Goal: Transaction & Acquisition: Purchase product/service

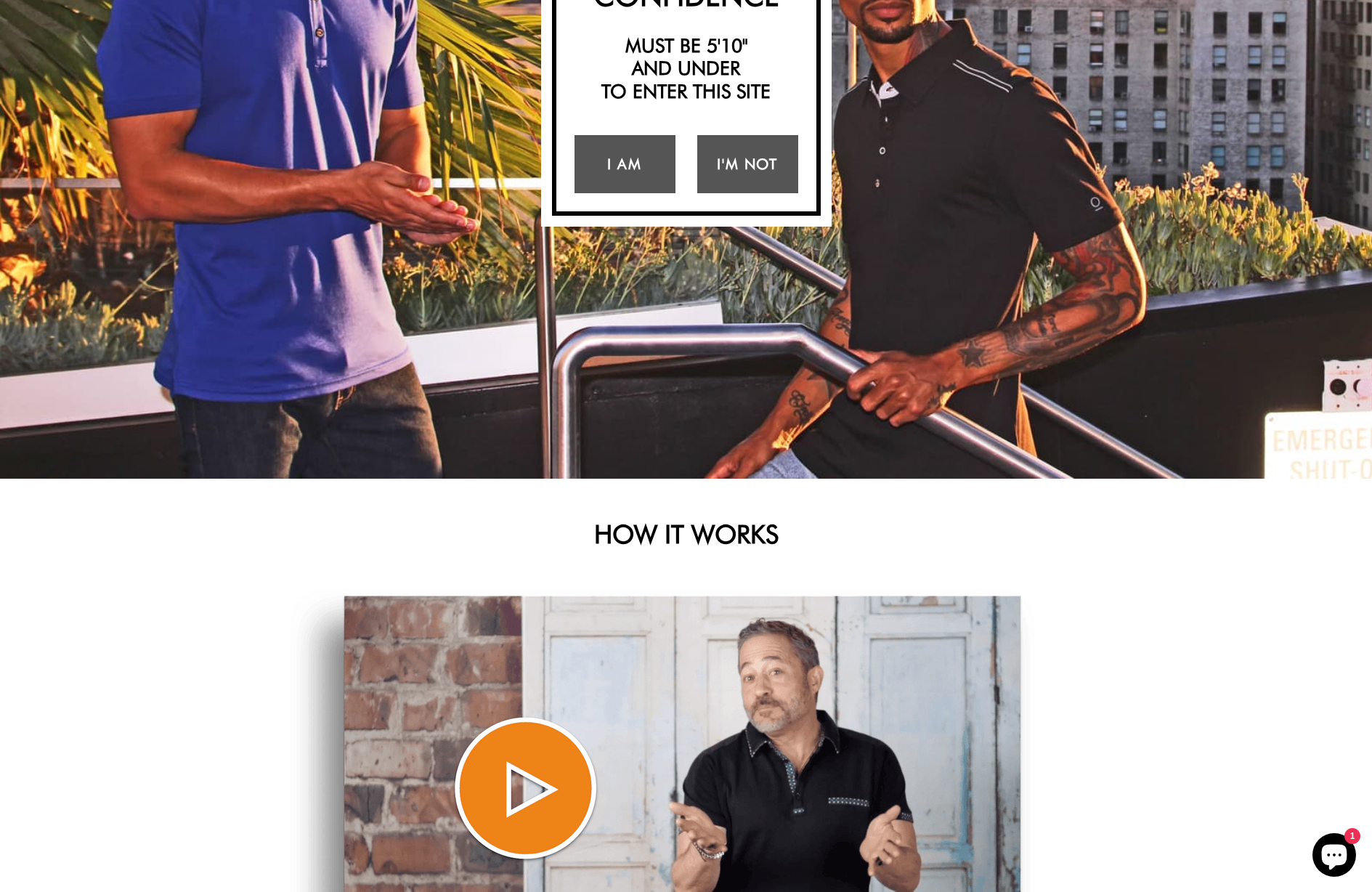
scroll to position [107, 0]
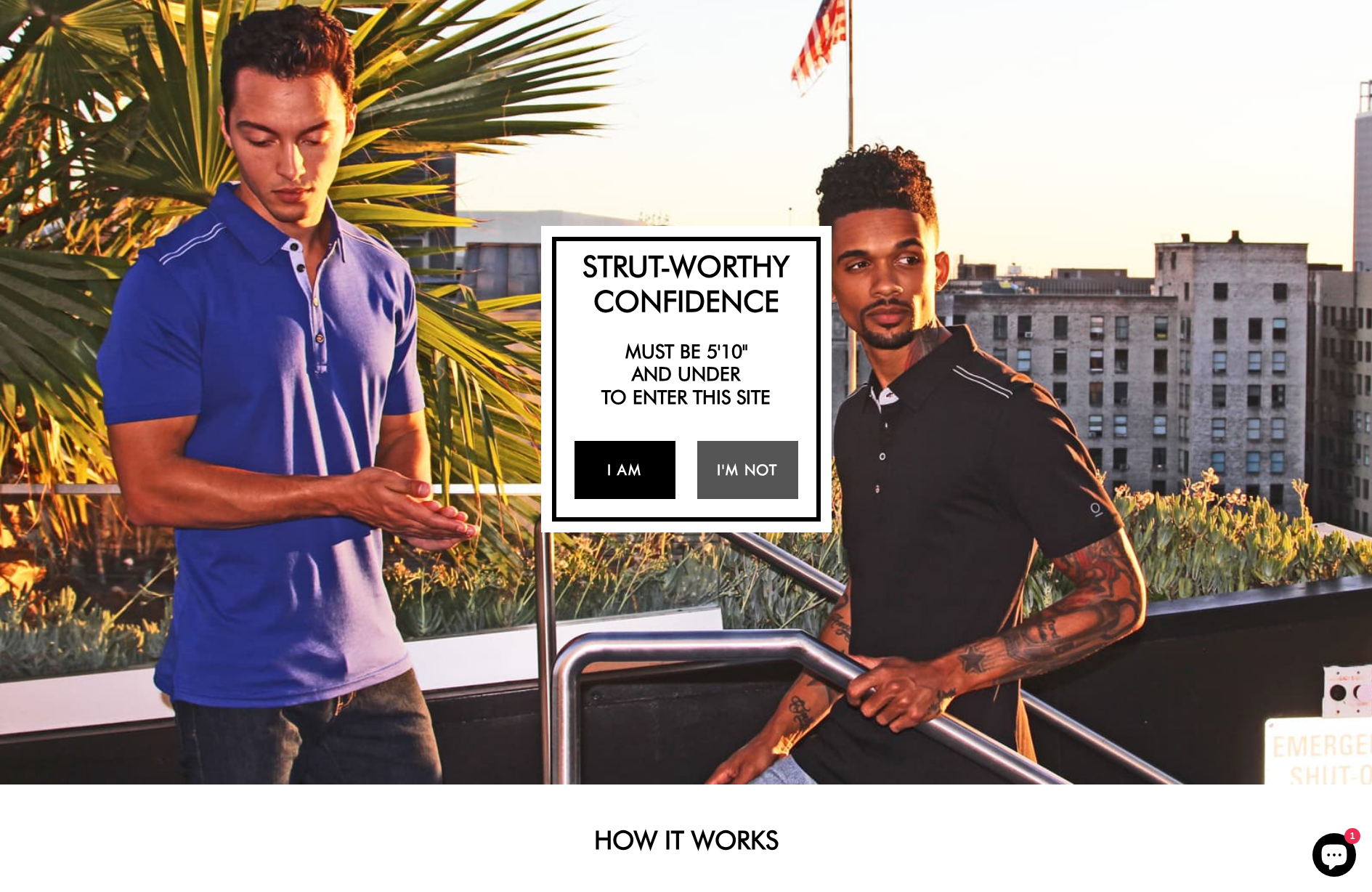
click at [650, 459] on link "I Am" at bounding box center [625, 470] width 101 height 58
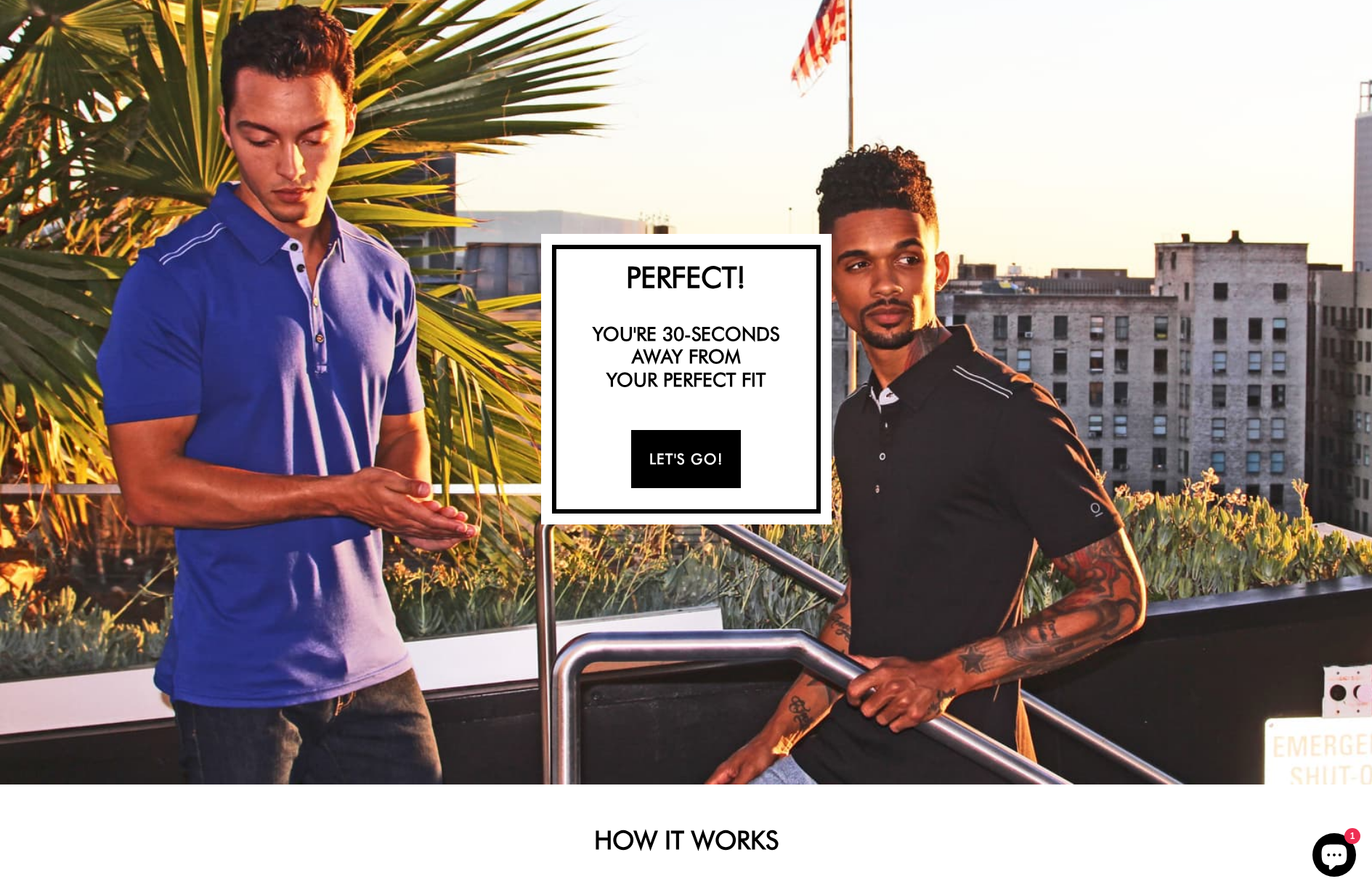
click at [724, 453] on link "Let's Go!" at bounding box center [686, 459] width 110 height 58
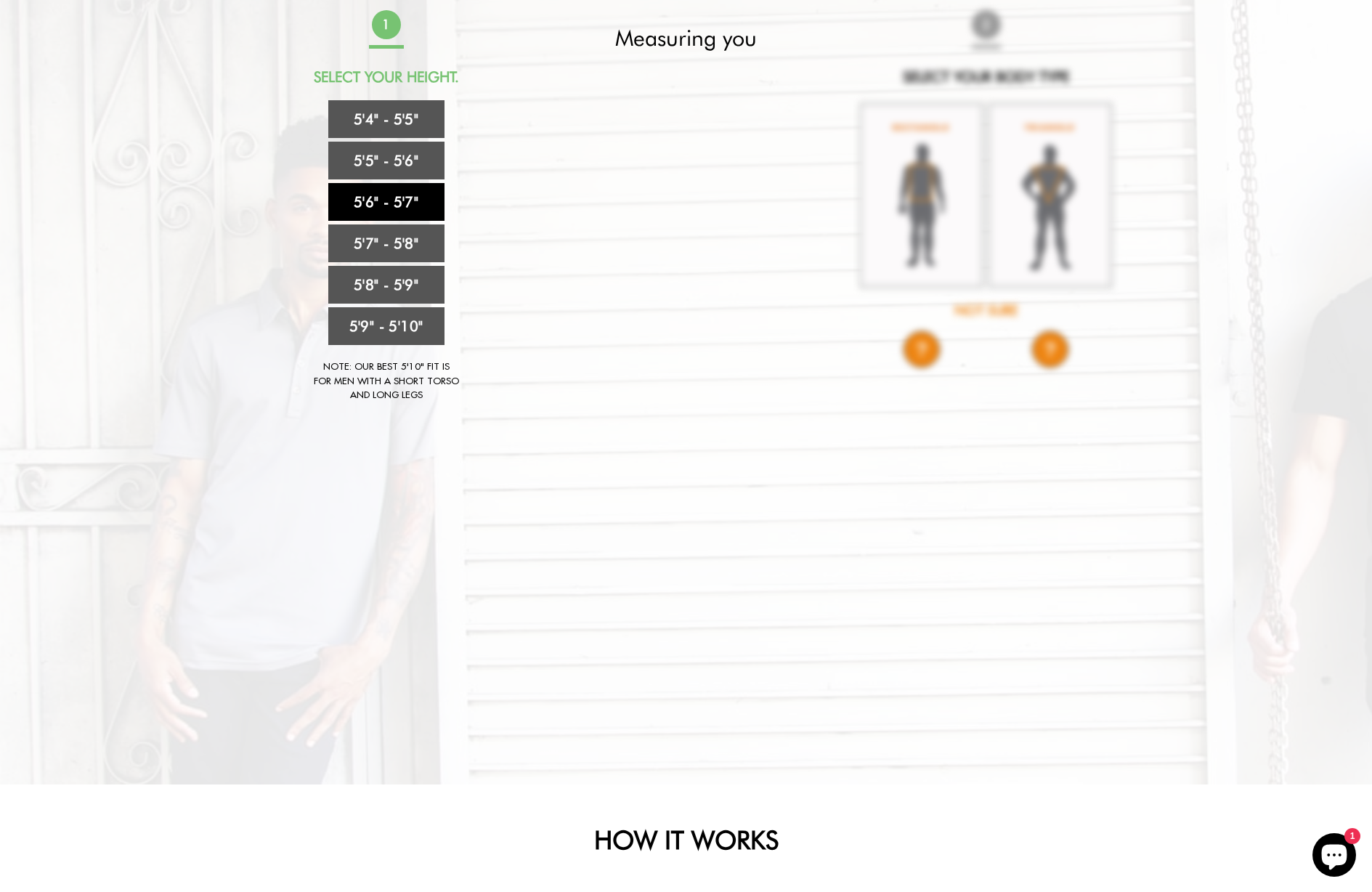
click at [402, 201] on link "5'6" - 5'7"" at bounding box center [386, 201] width 116 height 38
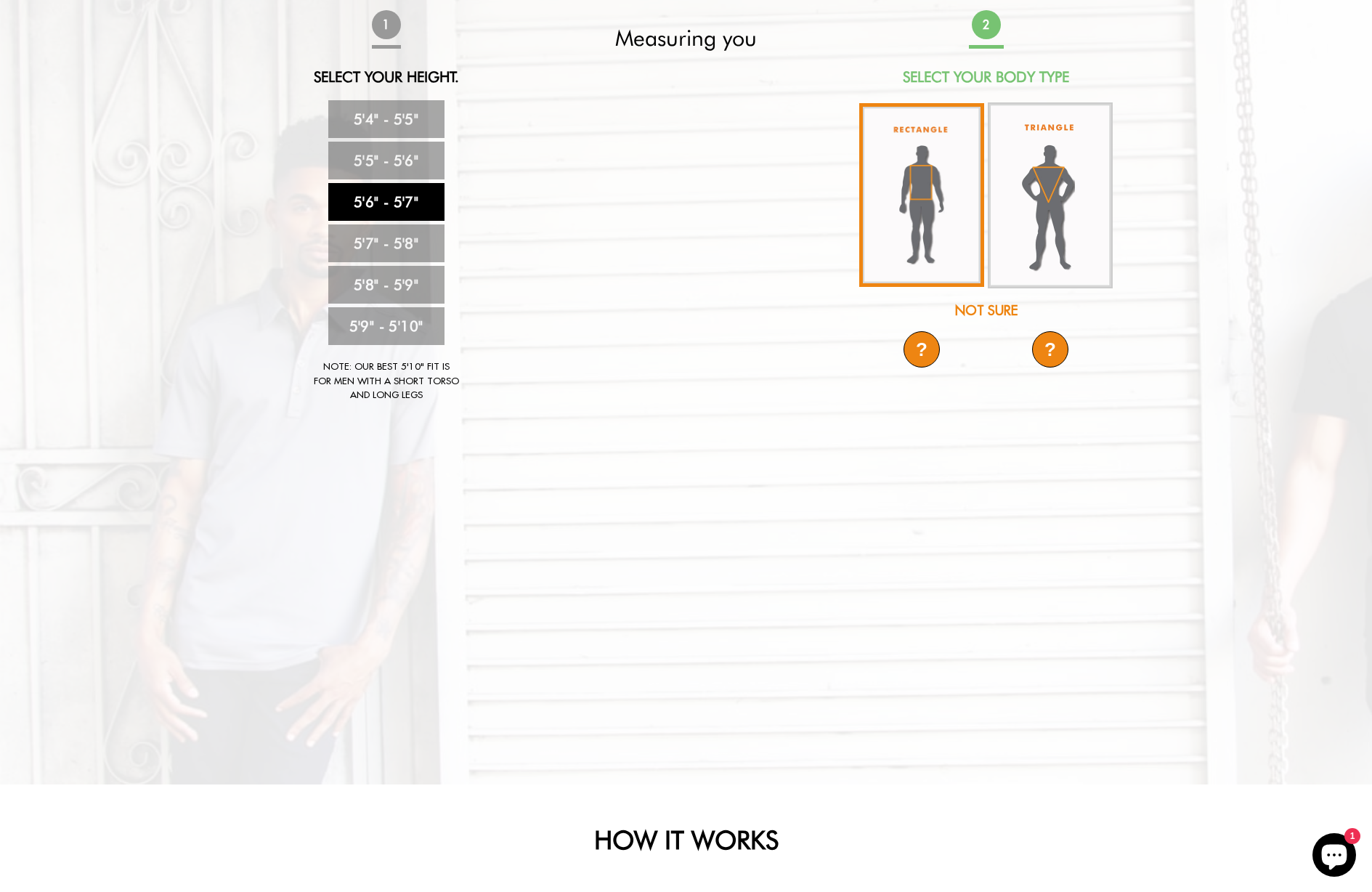
click at [928, 223] on img at bounding box center [922, 195] width 125 height 184
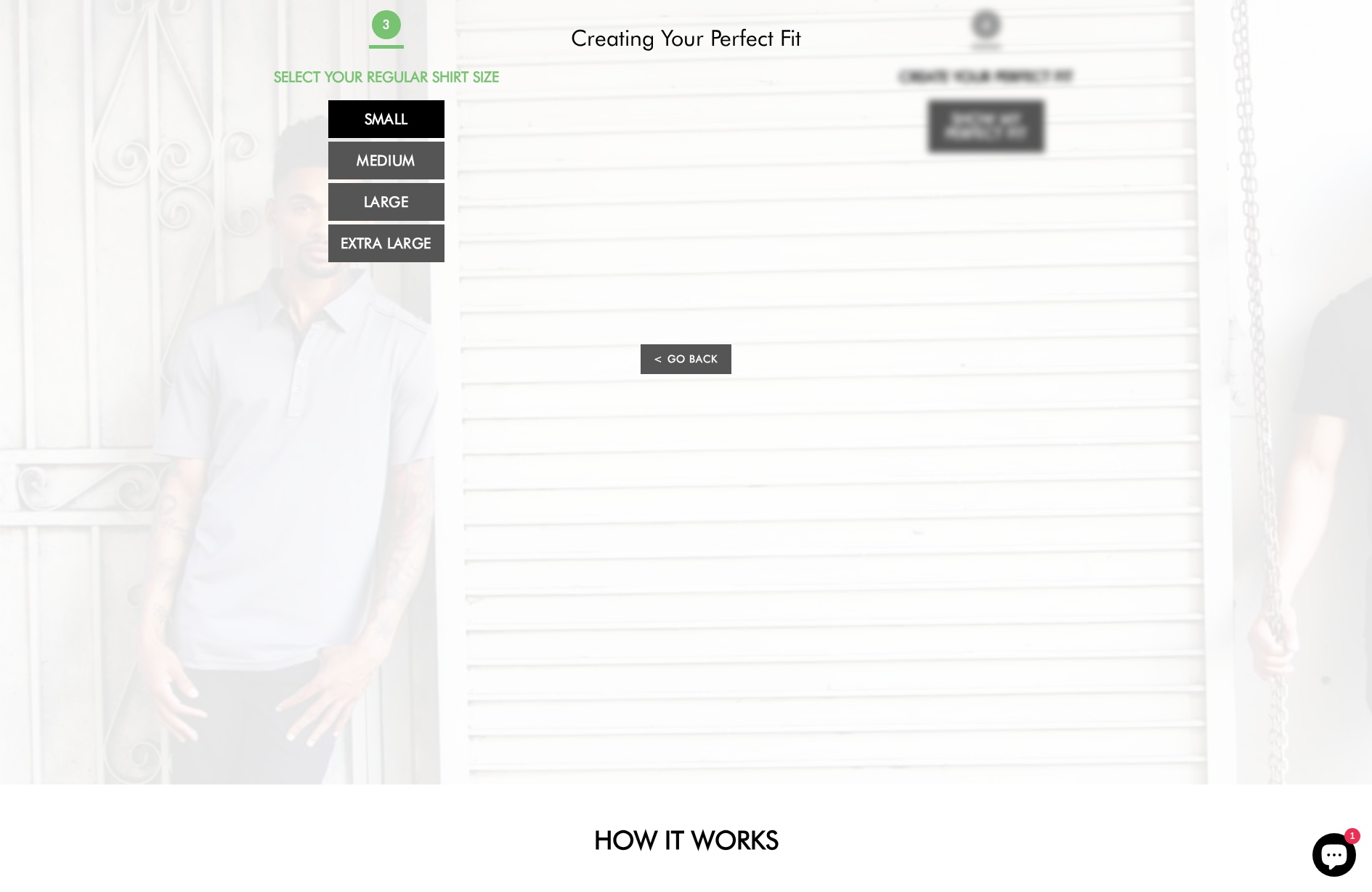
click at [386, 110] on link "Small" at bounding box center [386, 118] width 116 height 38
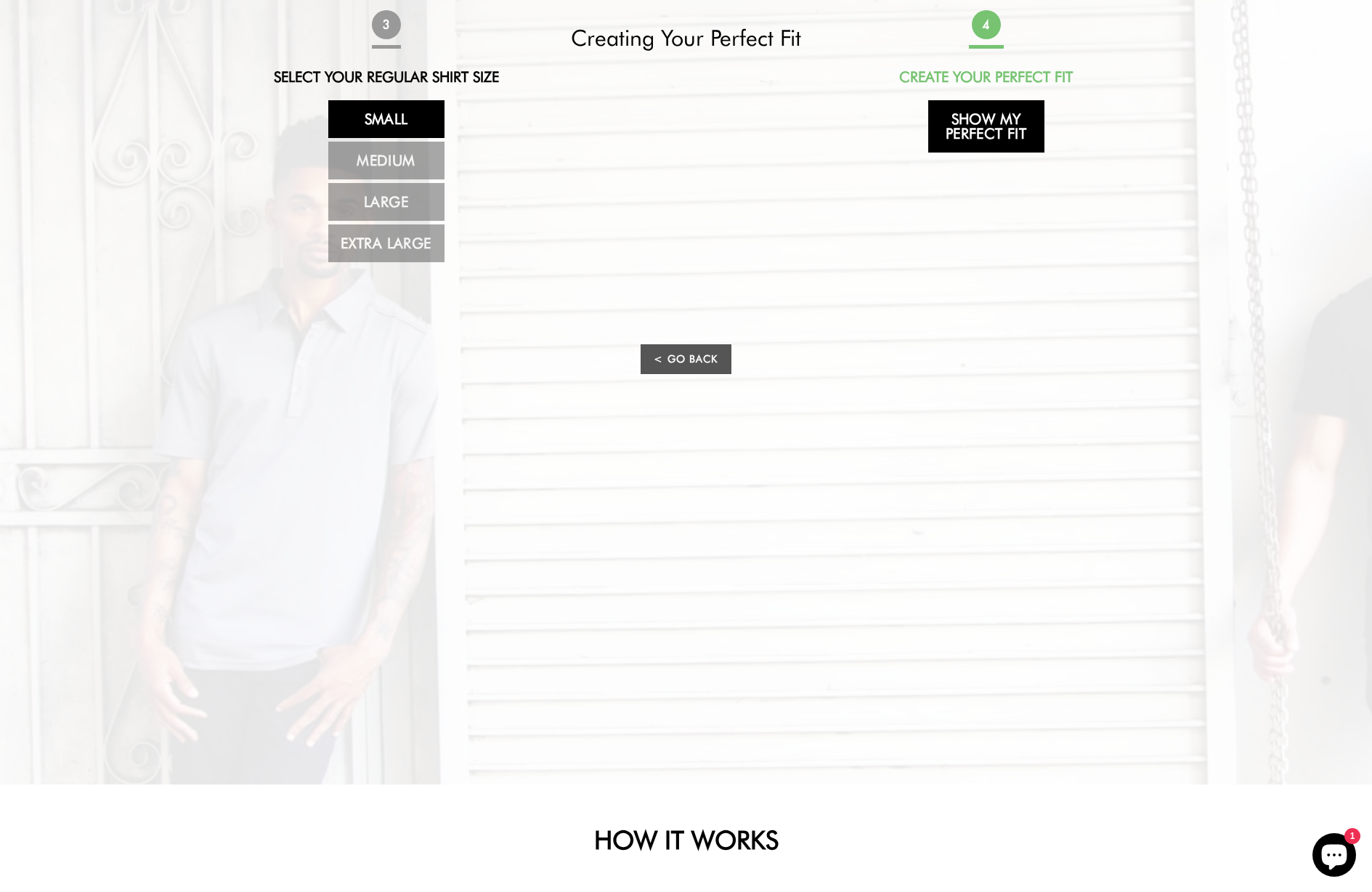
click at [974, 146] on link "Show My Perfect Fit" at bounding box center [986, 126] width 116 height 52
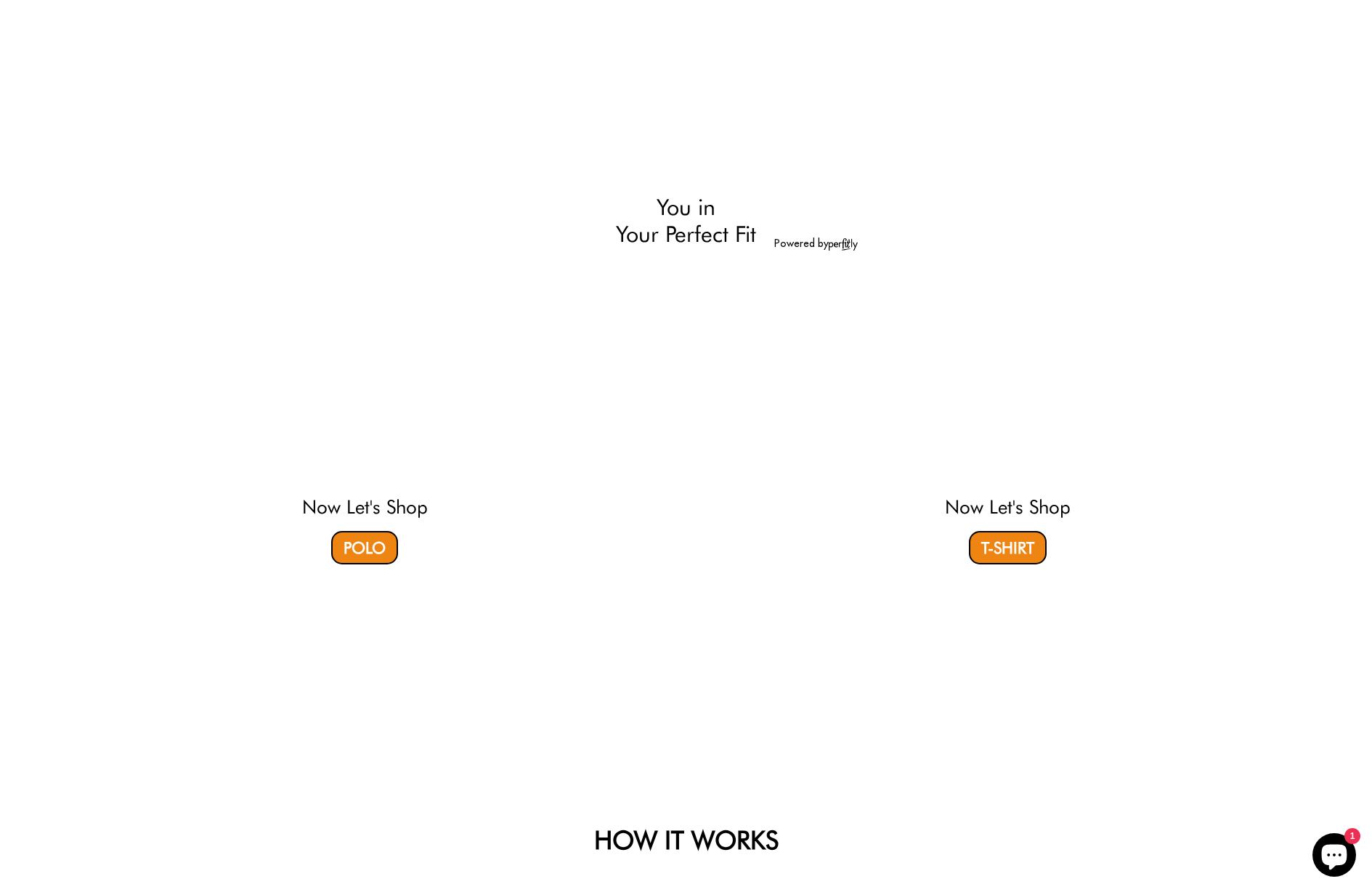
select select "56-57"
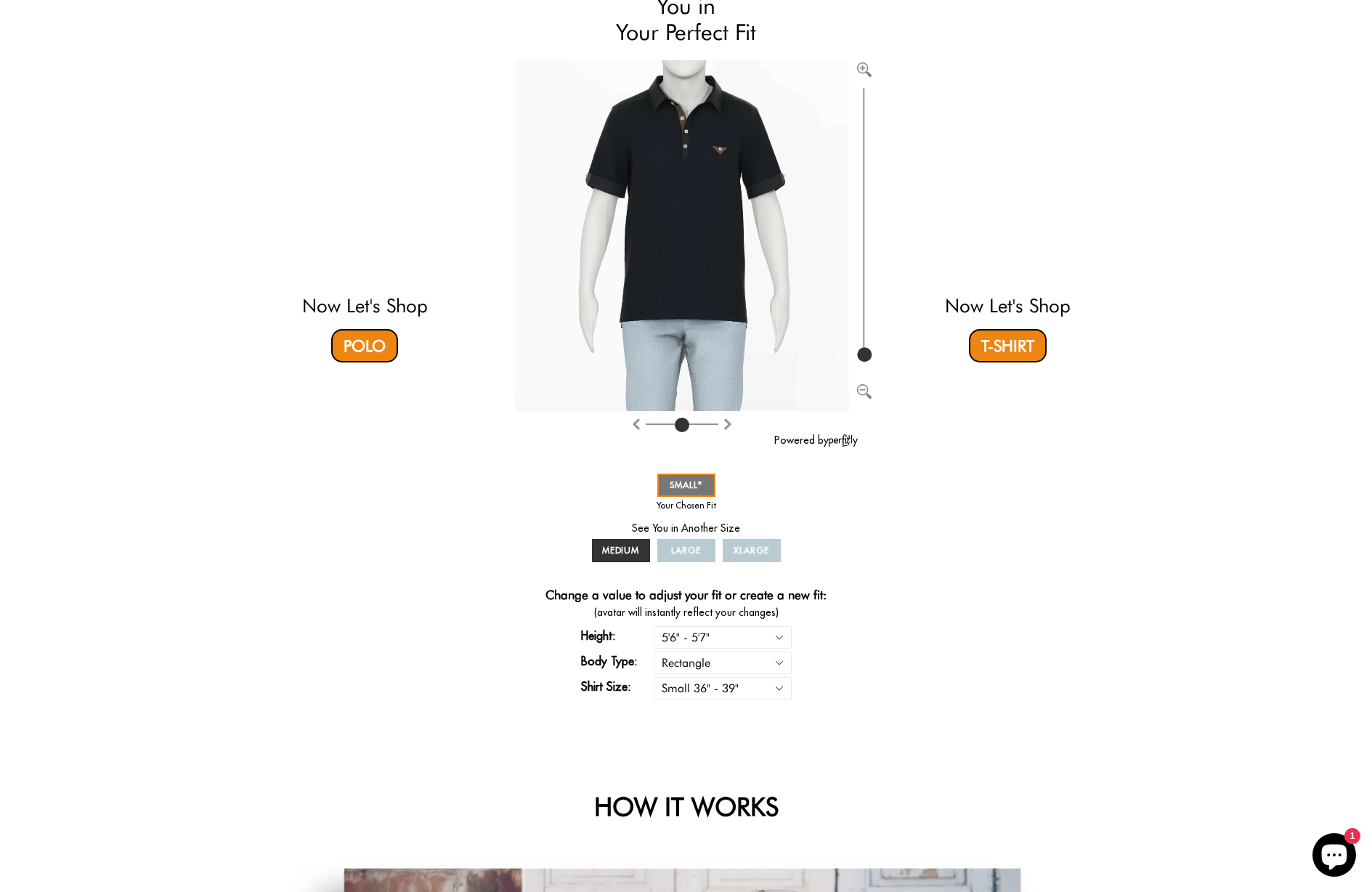
scroll to position [167, 0]
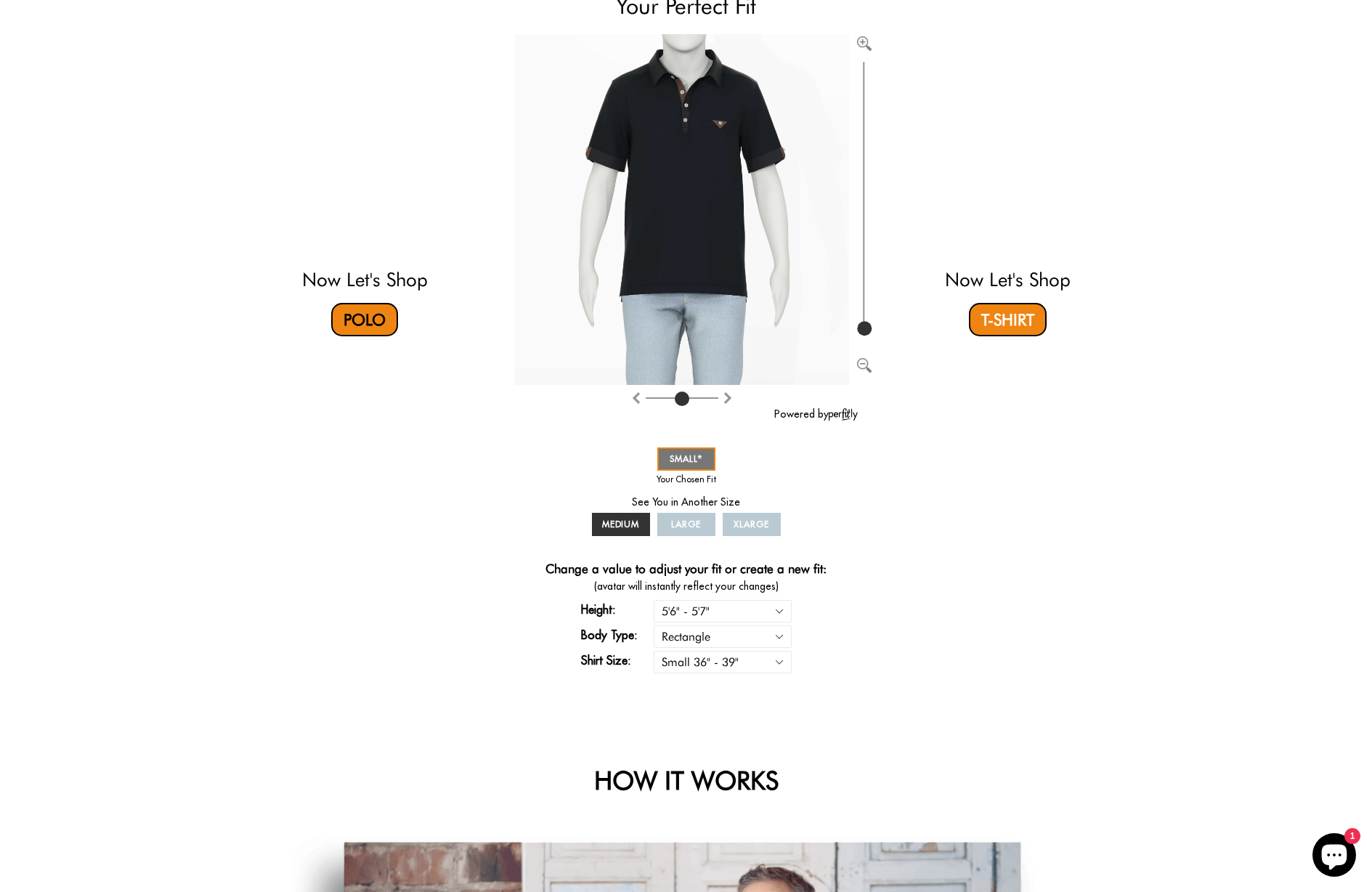
click at [393, 329] on link "Polo" at bounding box center [364, 319] width 67 height 33
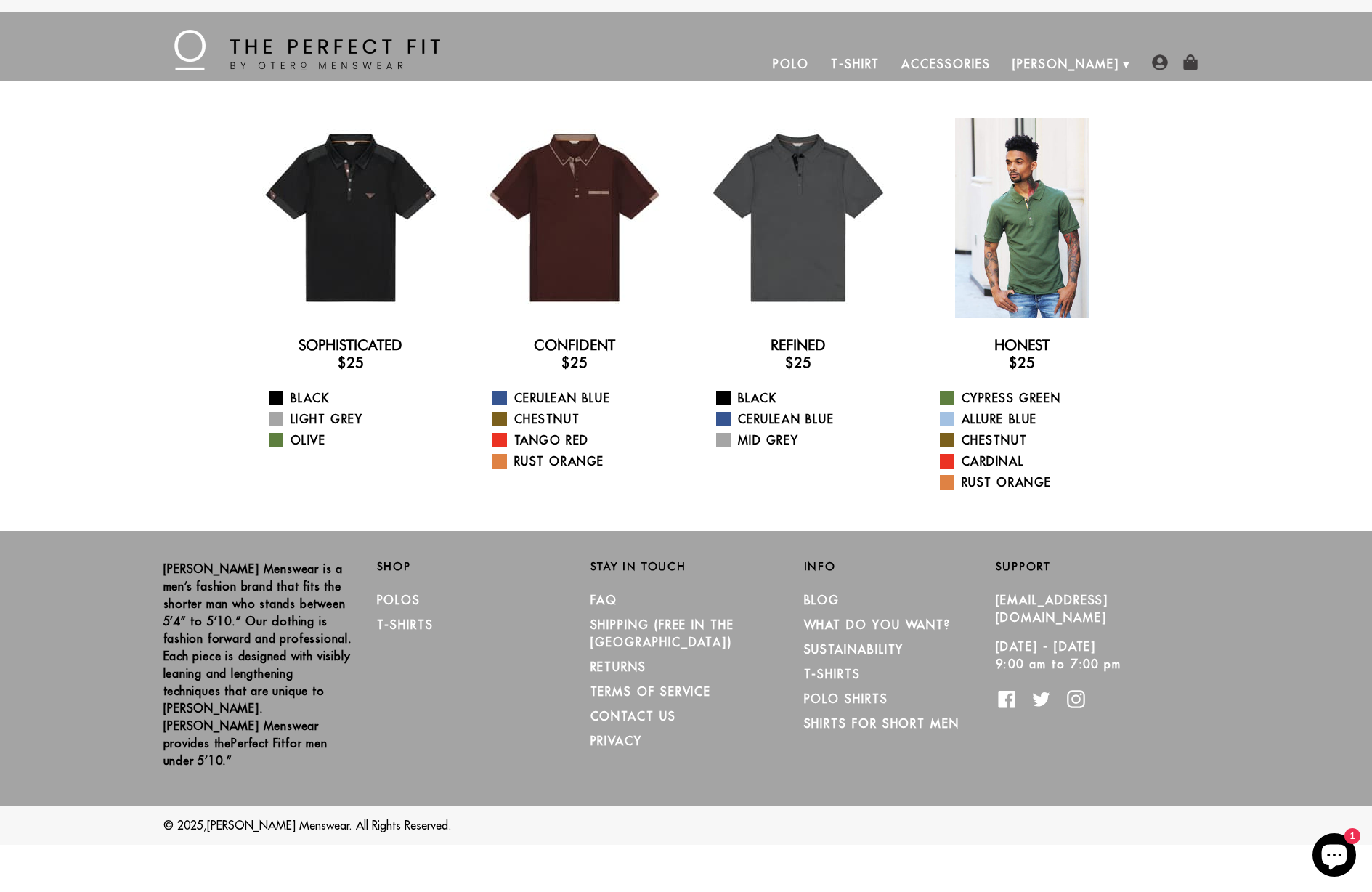
click at [1004, 212] on div at bounding box center [1022, 217] width 201 height 201
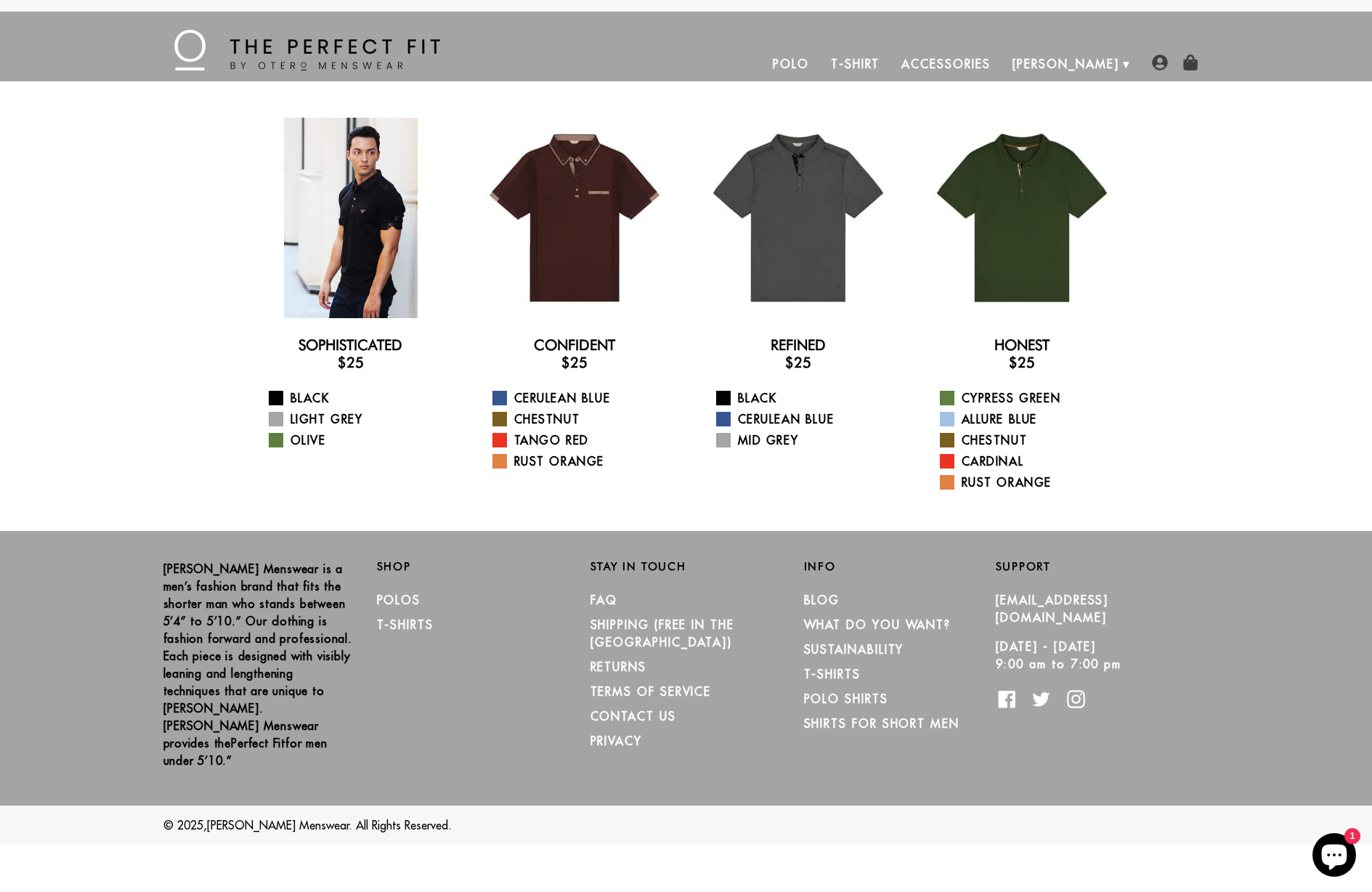
click at [366, 195] on div at bounding box center [350, 217] width 201 height 201
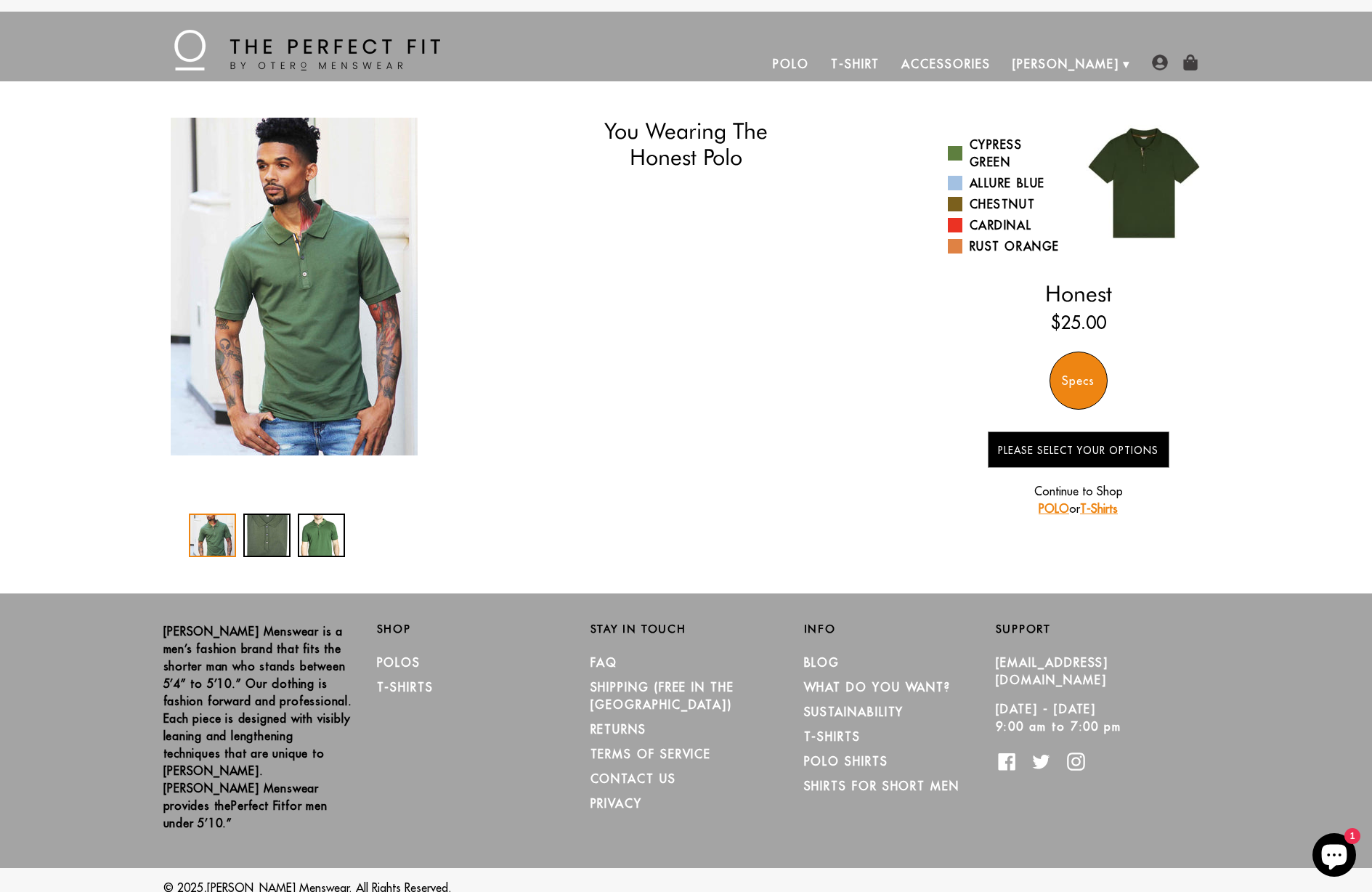
select select "56-57"
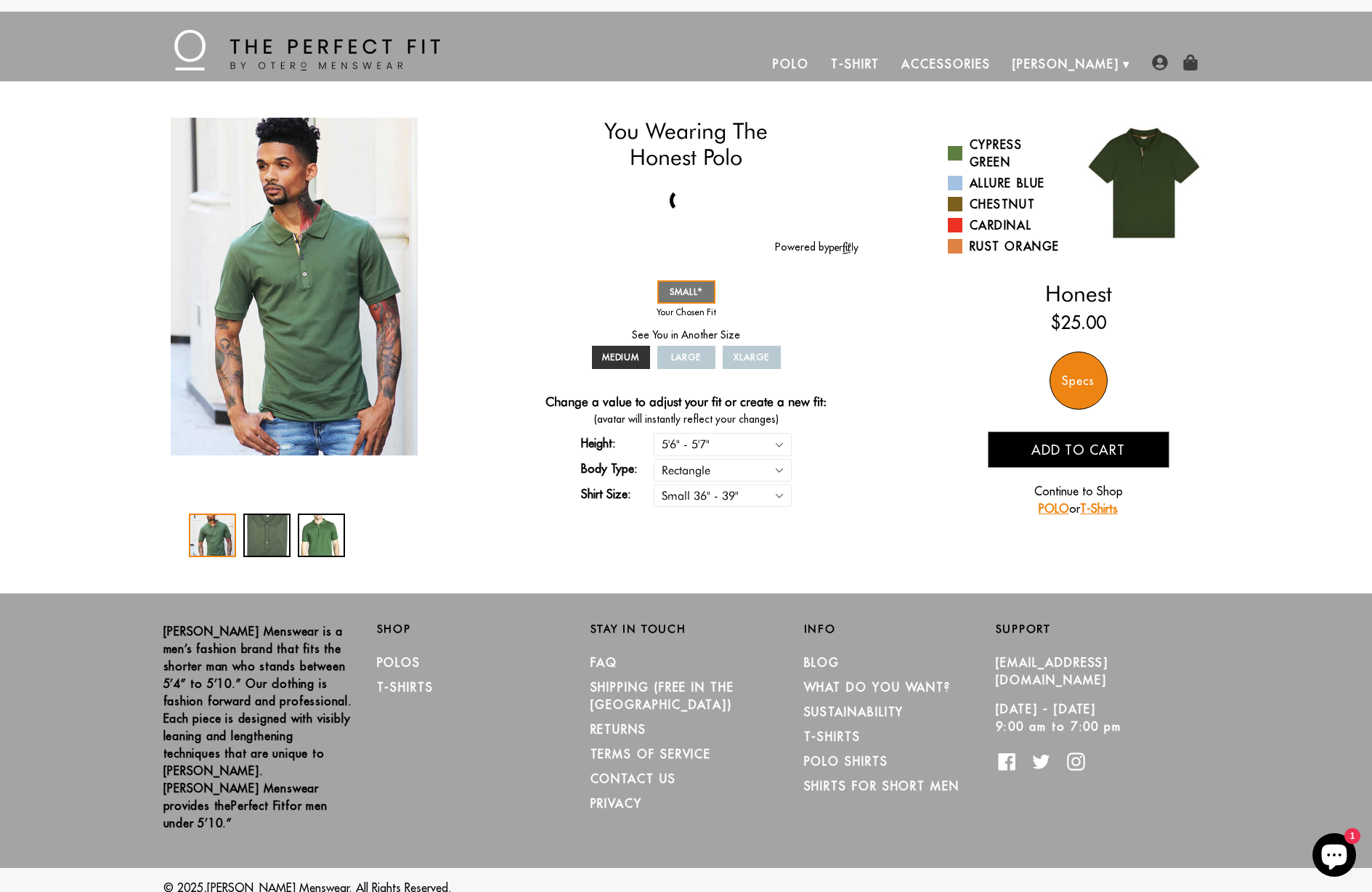
click at [237, 347] on img "1 / 3" at bounding box center [295, 286] width 247 height 338
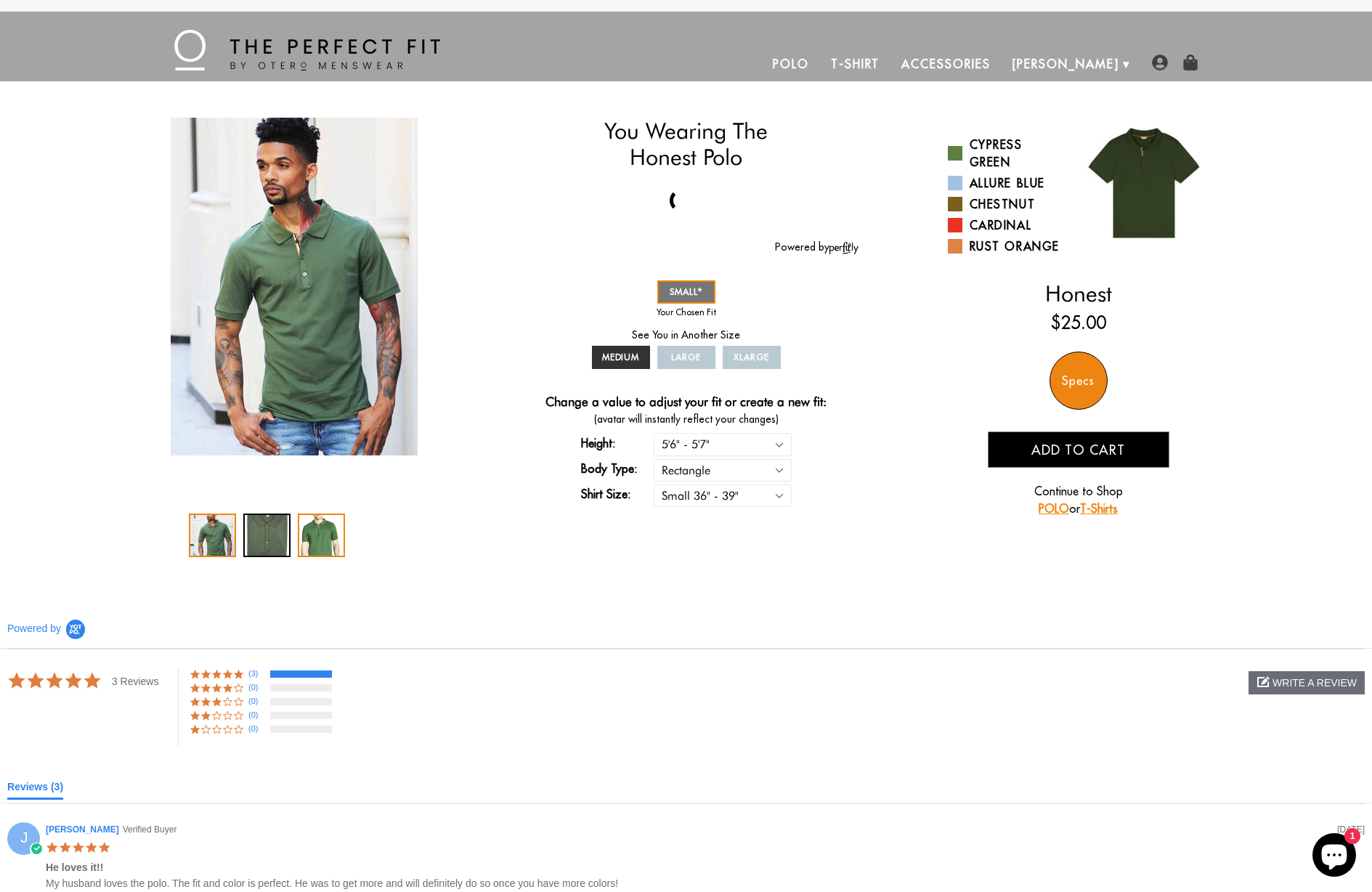
click at [317, 537] on div "3 / 3" at bounding box center [322, 535] width 47 height 43
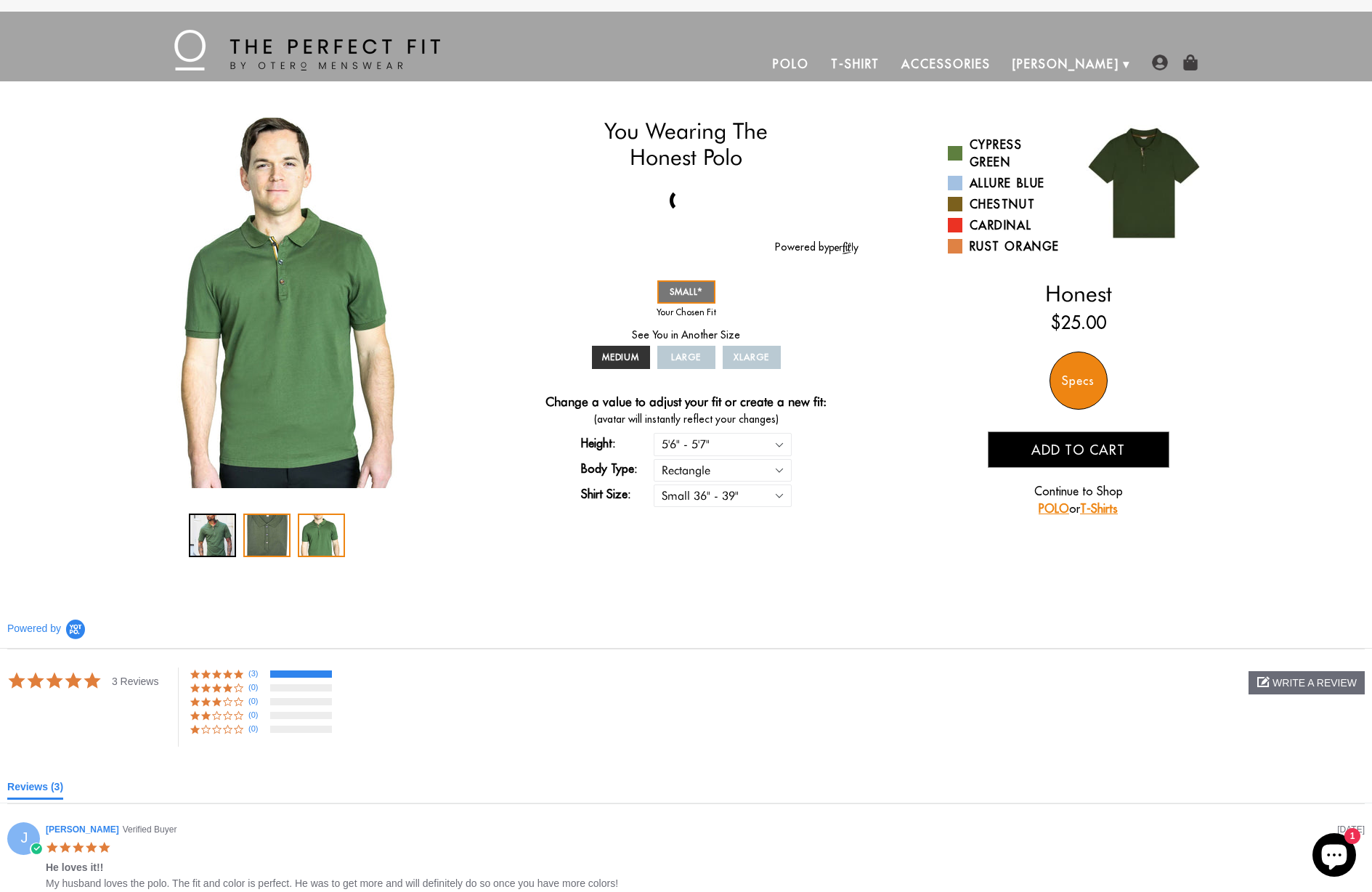
click at [268, 542] on div "2 / 3" at bounding box center [267, 535] width 47 height 43
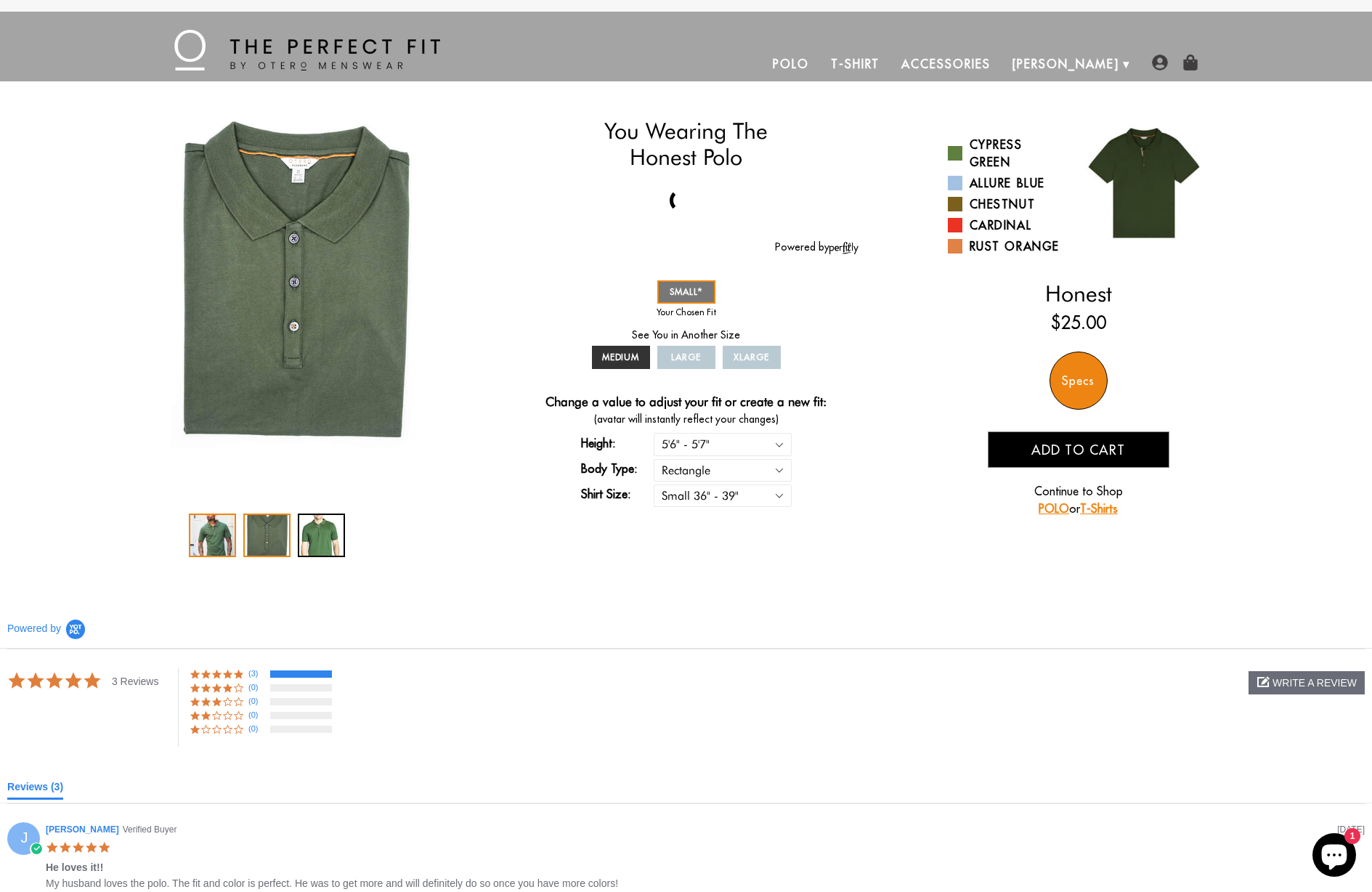
click at [206, 542] on div "1 / 3" at bounding box center [212, 535] width 47 height 43
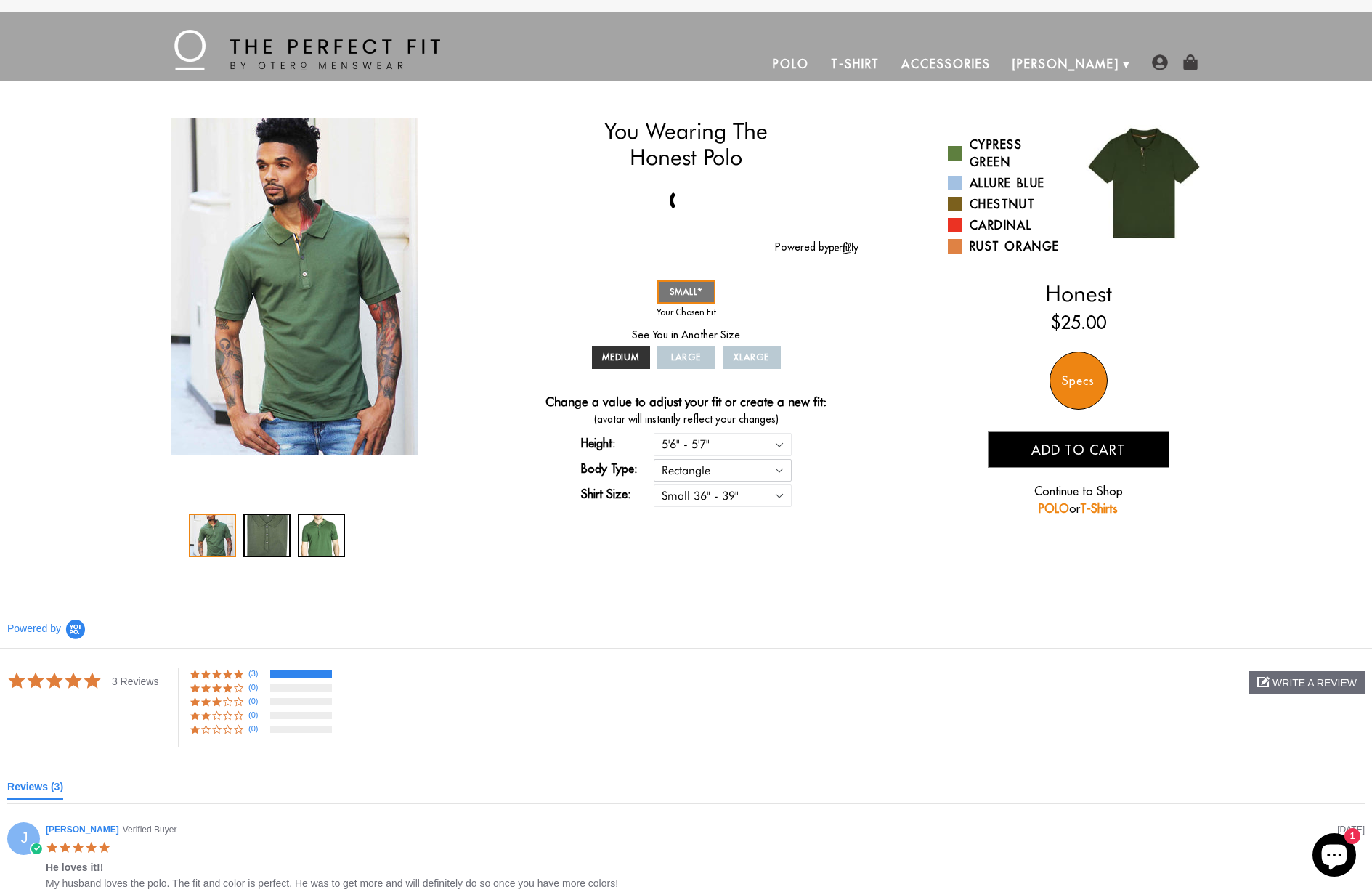
select select "triangle"
select select "56-57"
select select "triangle"
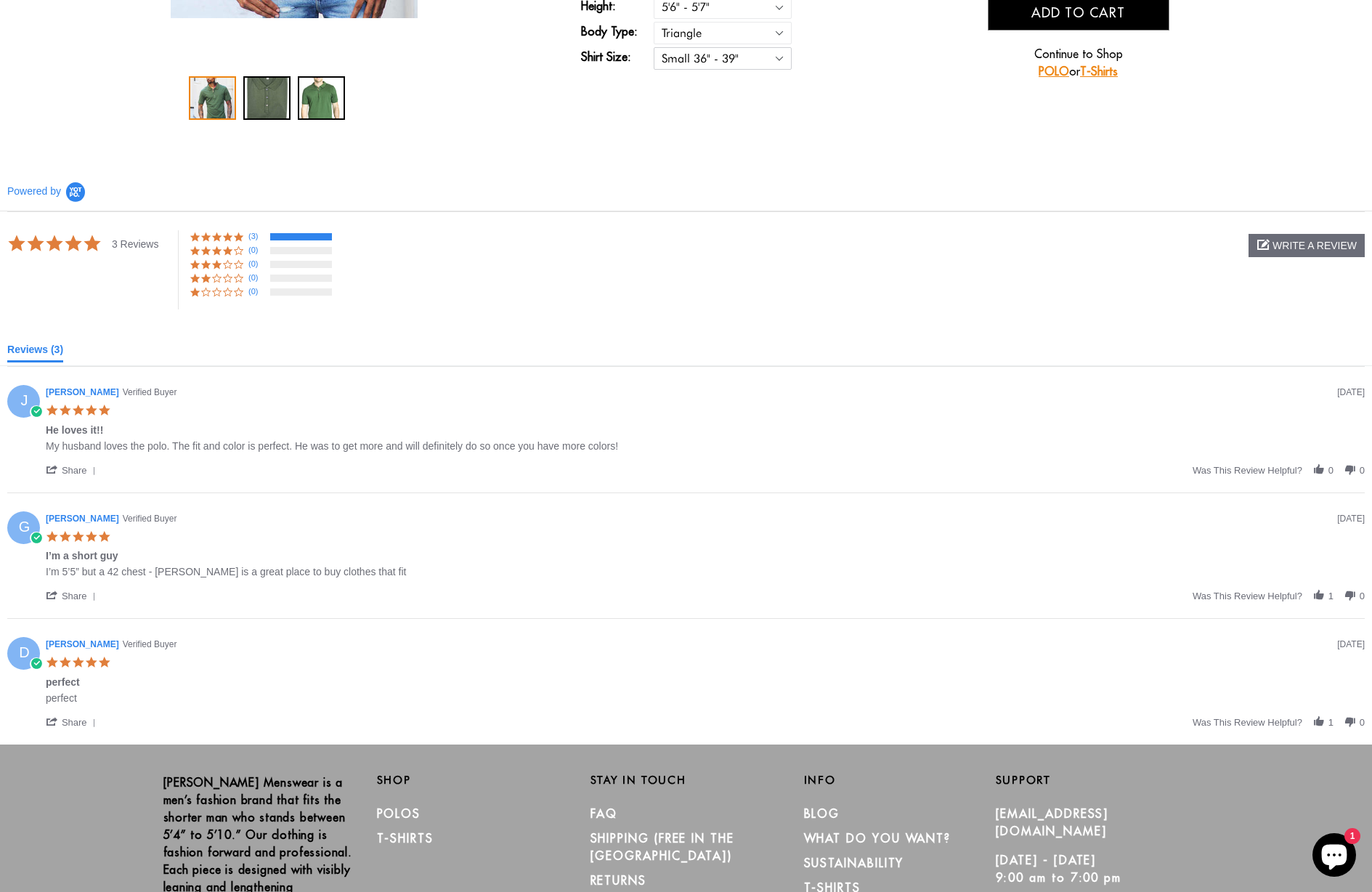
scroll to position [407, 0]
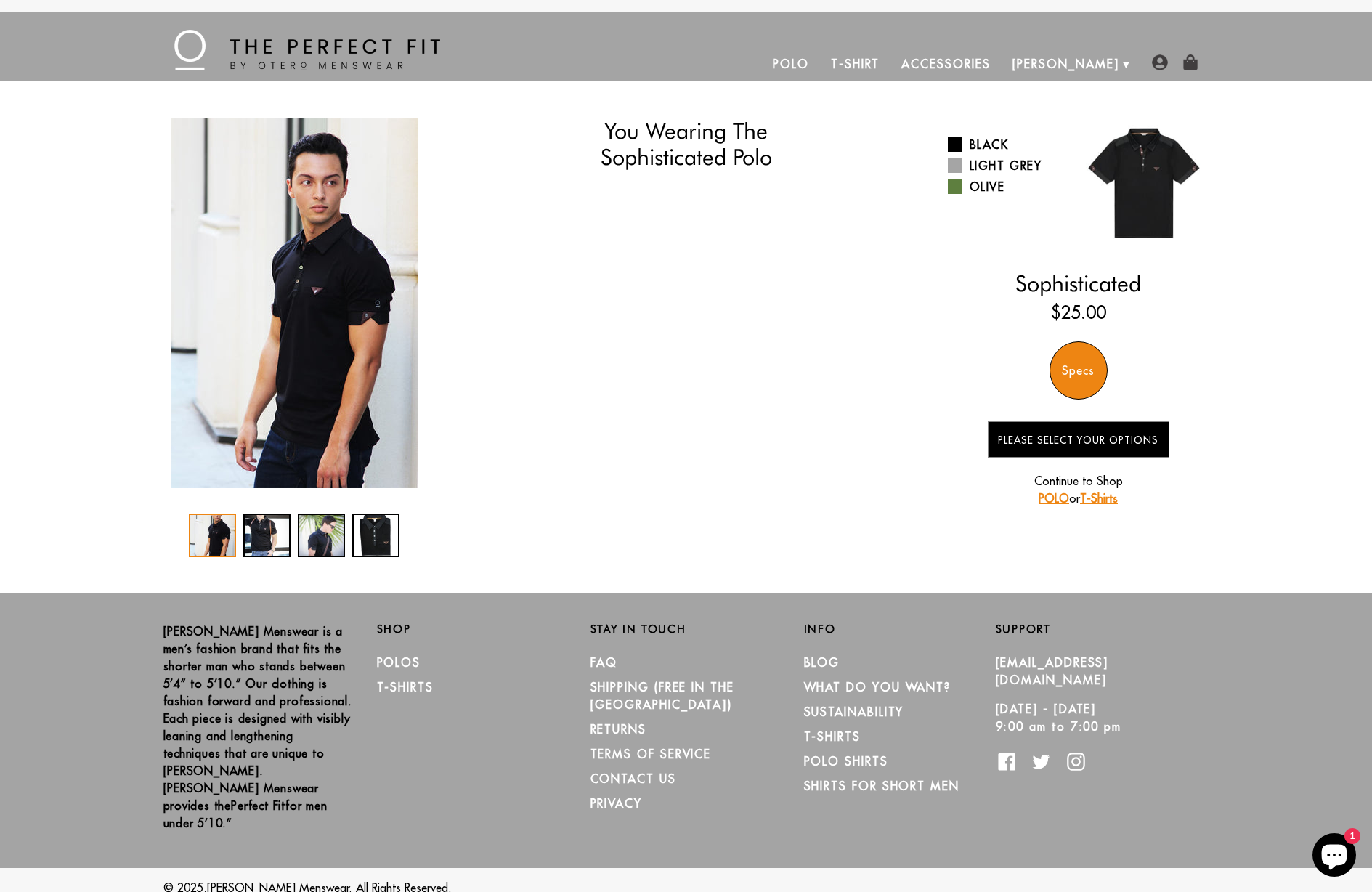
select select "56-57"
select select "triangle"
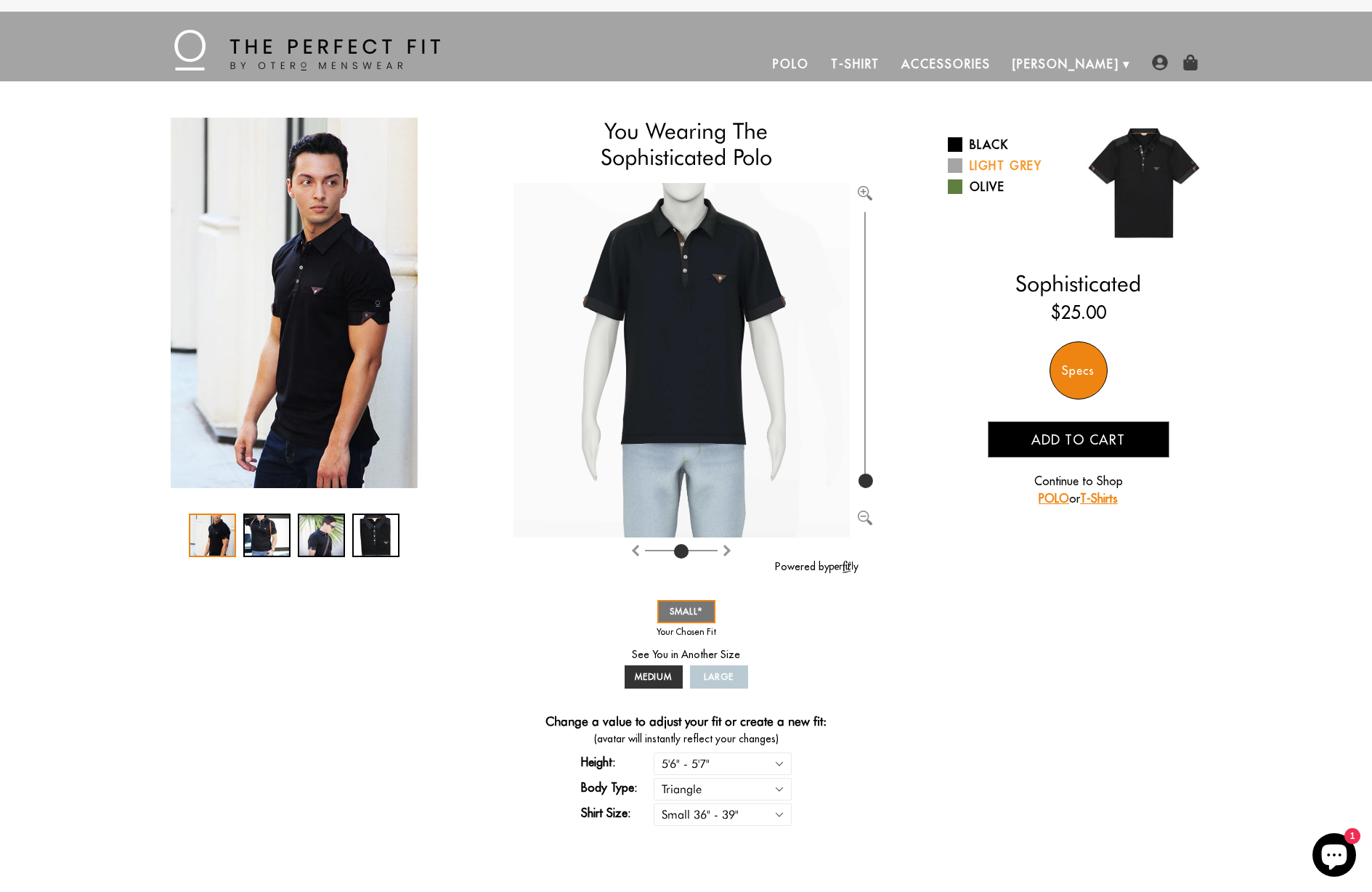
click at [951, 163] on span at bounding box center [955, 165] width 14 height 14
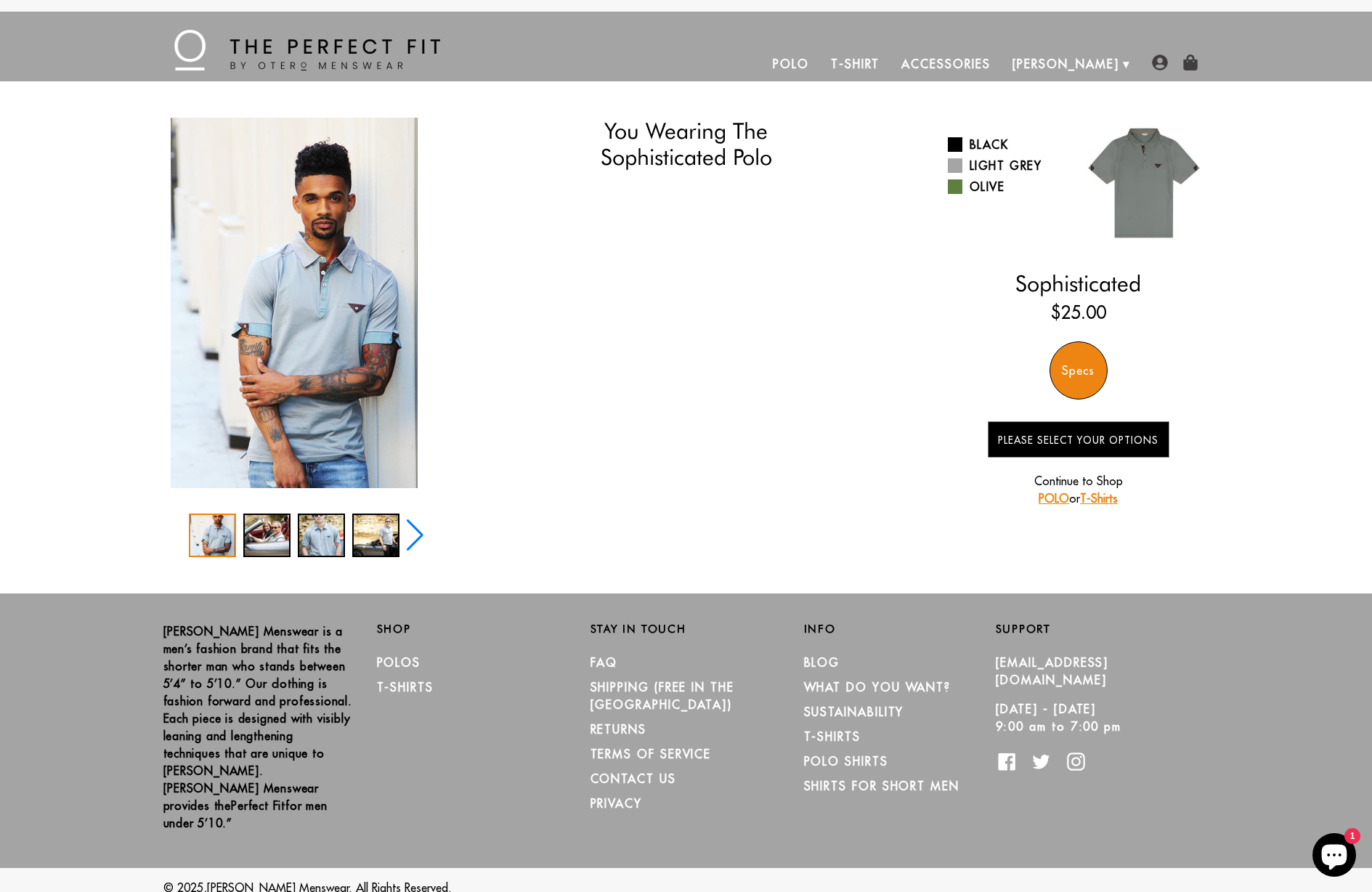
select select "56-57"
select select "triangle"
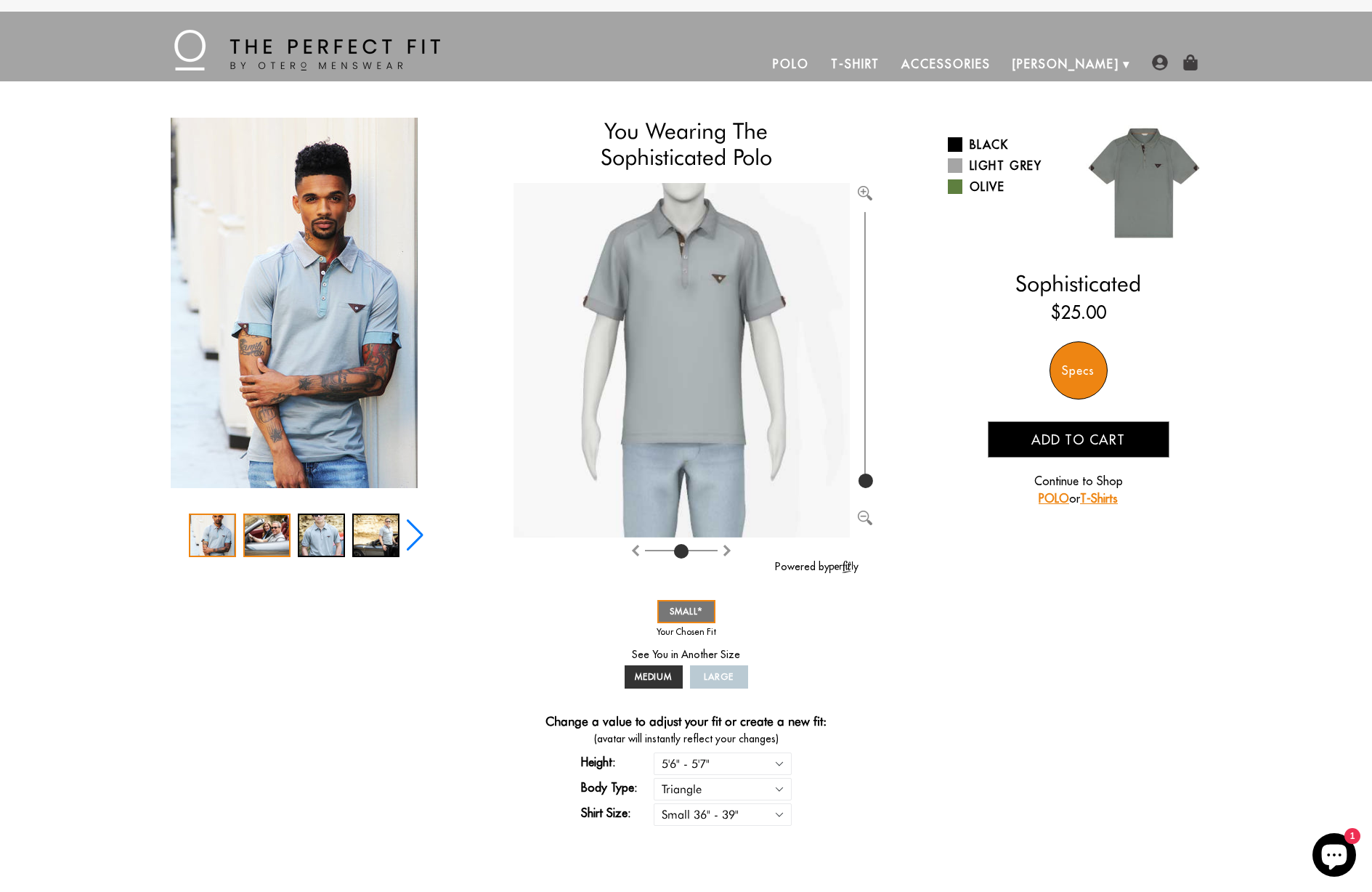
click at [267, 523] on div "2 / 5" at bounding box center [267, 535] width 47 height 43
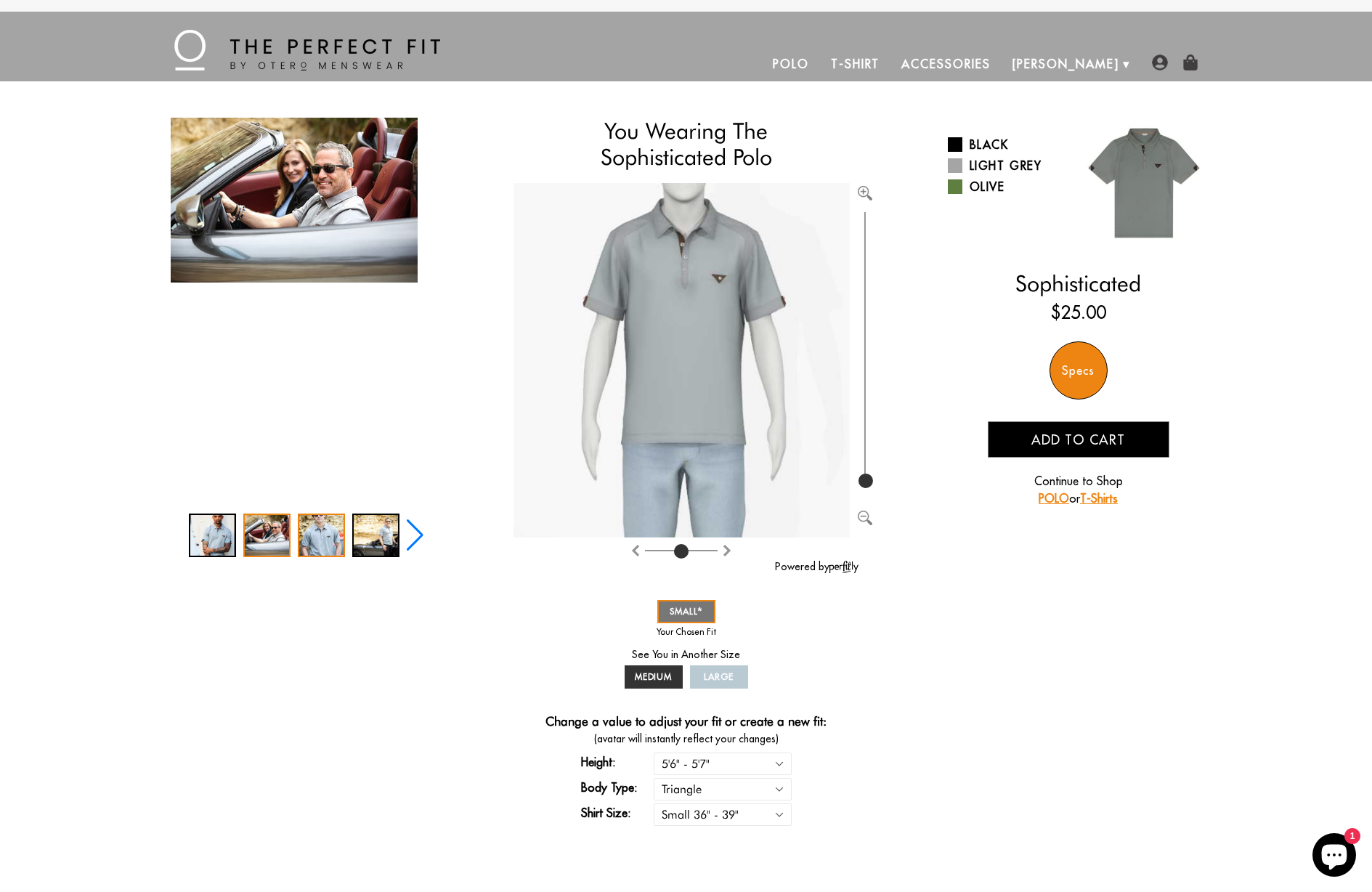
click at [333, 541] on div "3 / 5" at bounding box center [322, 535] width 47 height 43
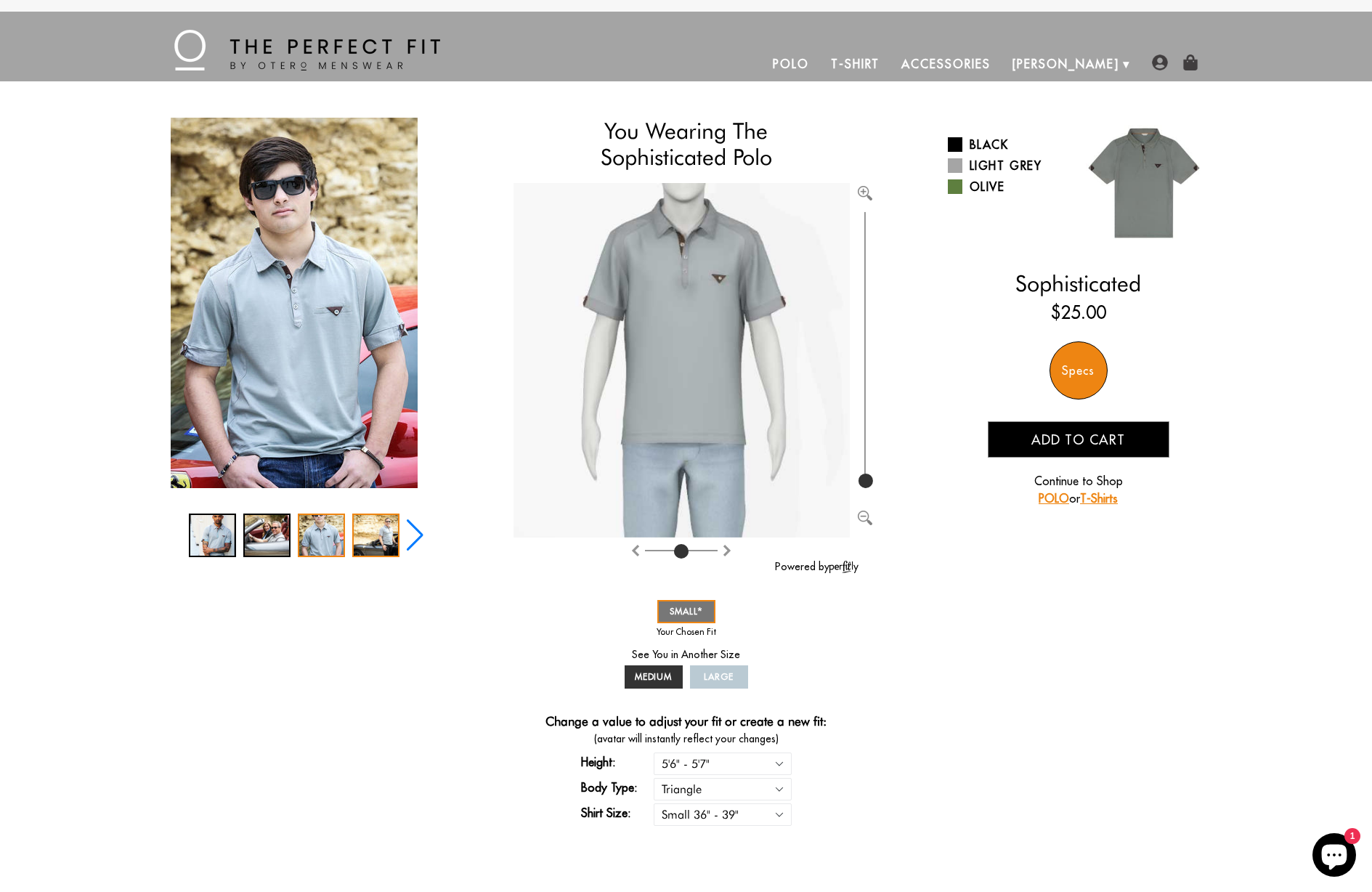
click at [394, 550] on div "4 / 5" at bounding box center [376, 535] width 47 height 43
